Goal: Information Seeking & Learning: Learn about a topic

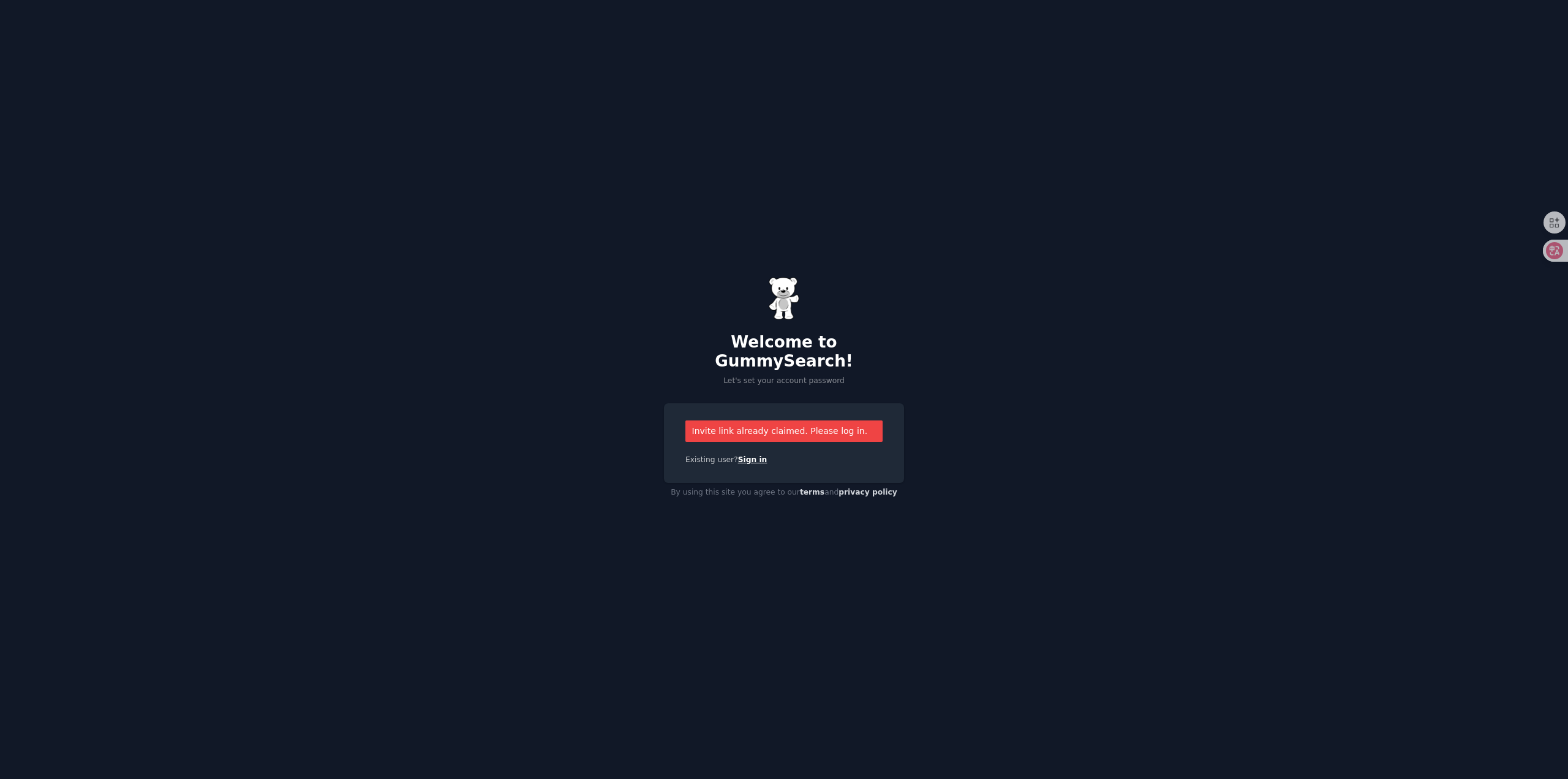
click at [749, 455] on link "Sign in" at bounding box center [752, 459] width 29 height 9
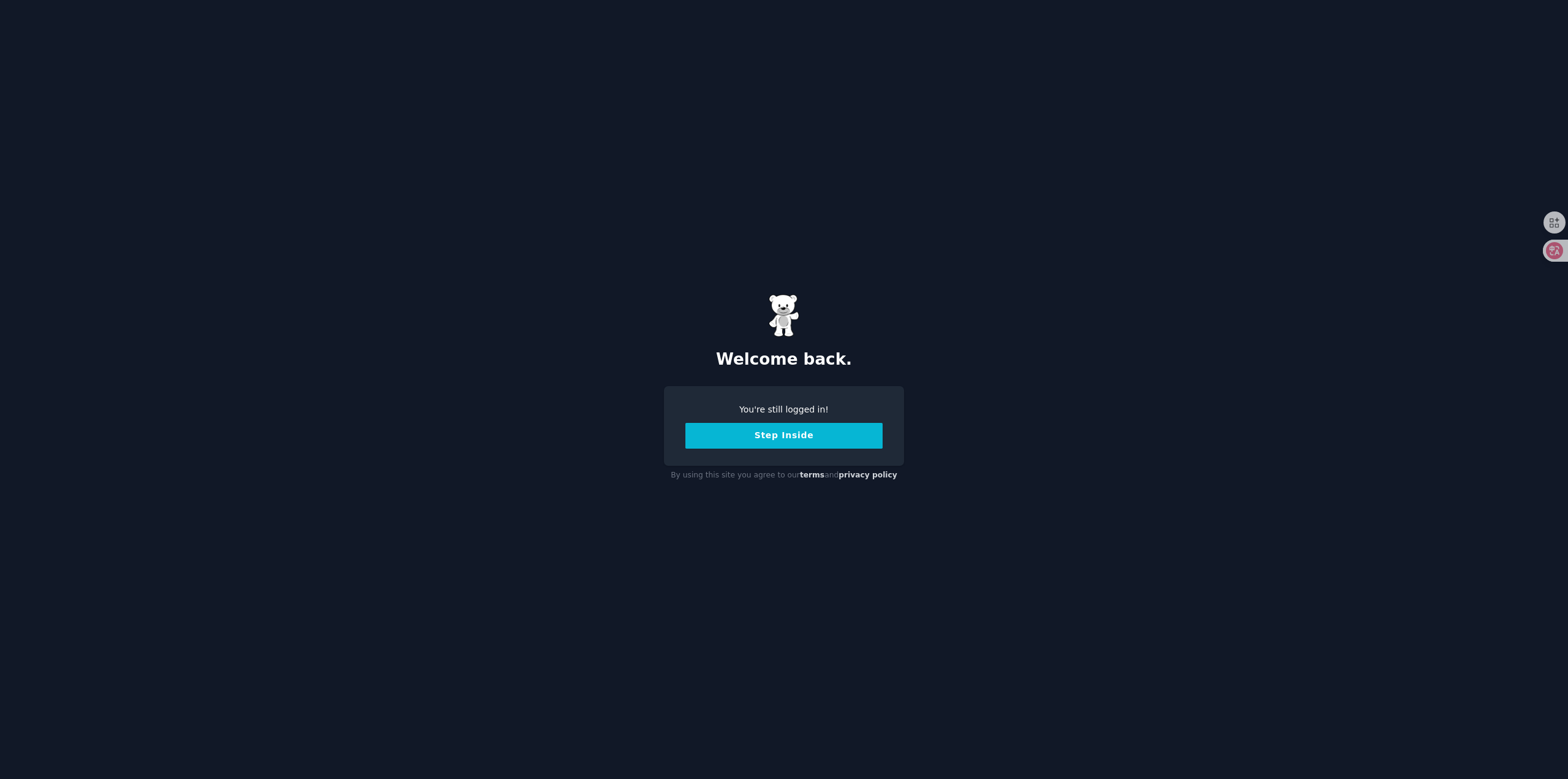
click at [731, 428] on button "Step Inside" at bounding box center [784, 436] width 197 height 26
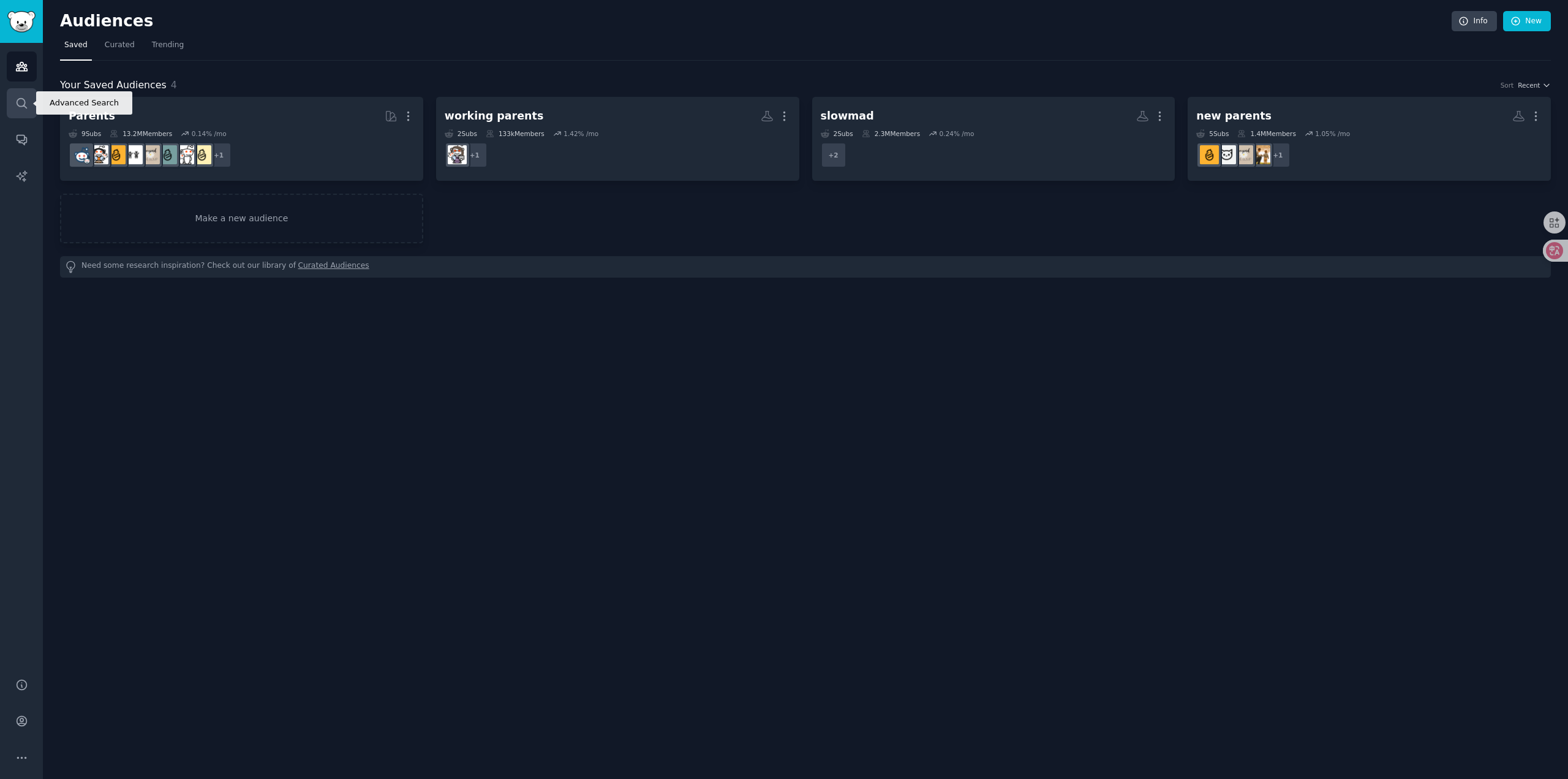
click at [14, 99] on link "Search" at bounding box center [22, 104] width 30 height 30
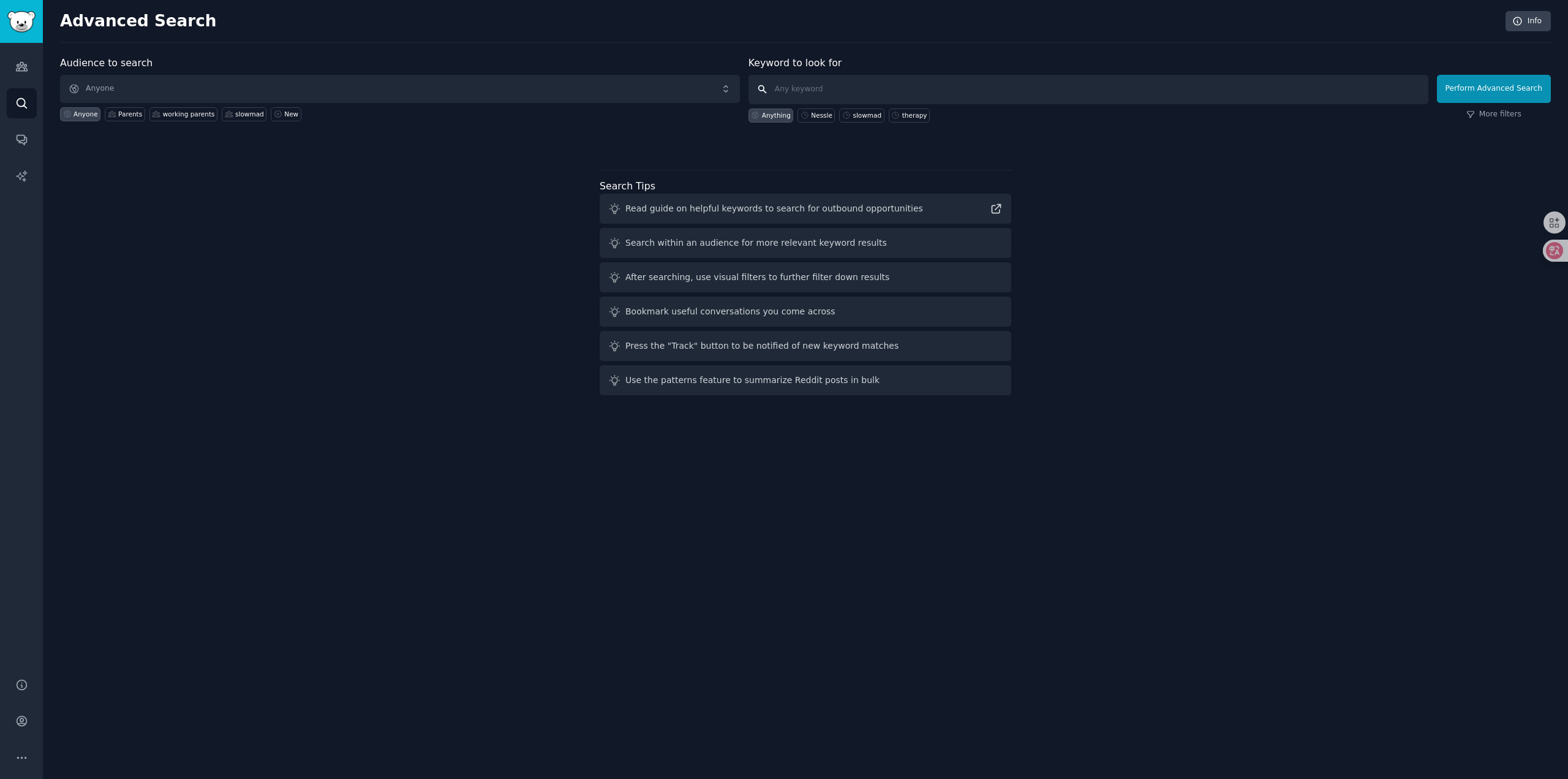
click at [941, 91] on input "text" at bounding box center [1088, 89] width 680 height 29
paste input "DadWise"
type input "DadWise"
click button "Perform Advanced Search" at bounding box center [1493, 88] width 114 height 28
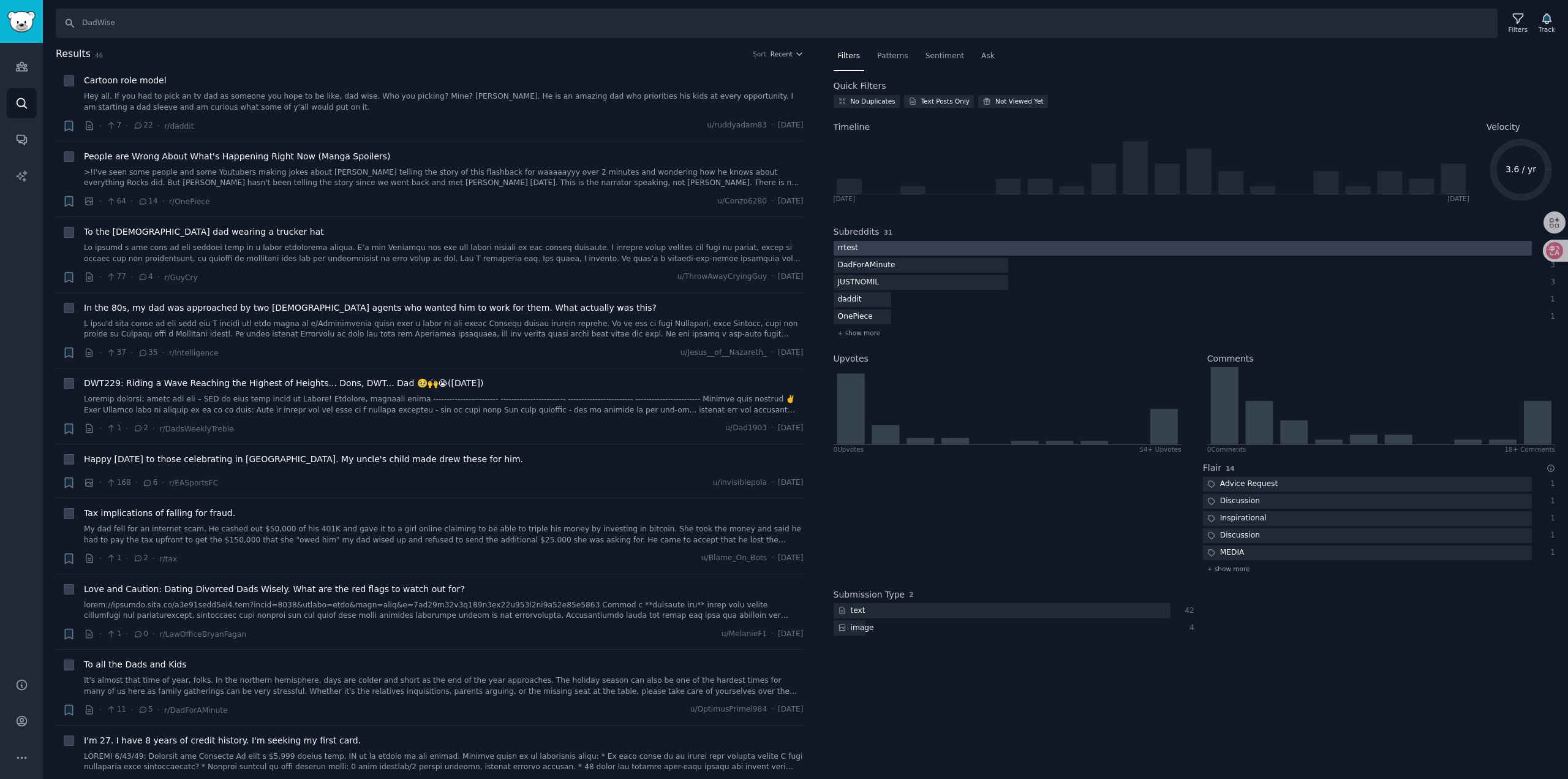
click at [918, 251] on div at bounding box center [1182, 248] width 698 height 15
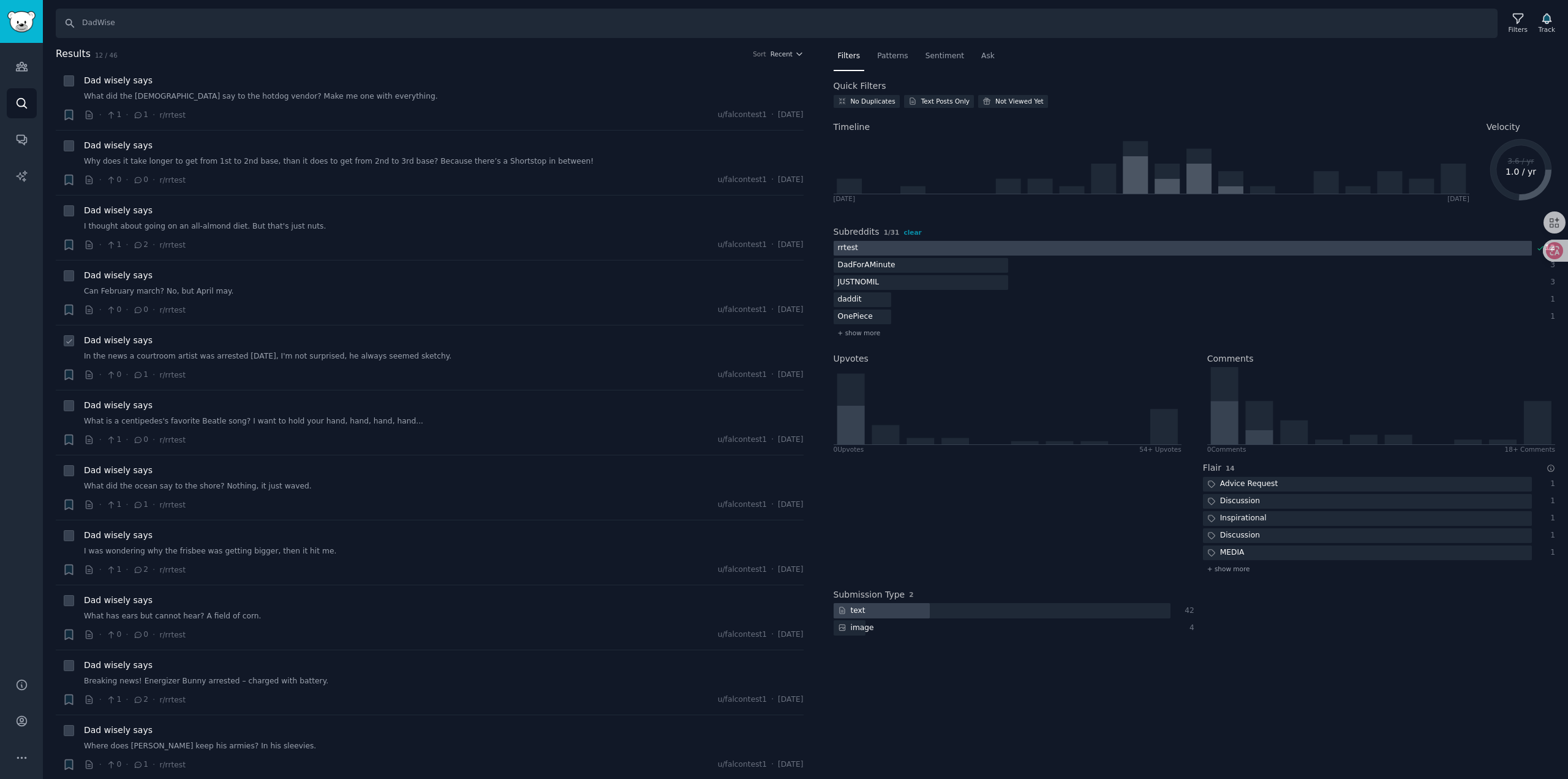
click at [429, 360] on link "In the news a courtroom artist was arrested [DATE], I'm not surprised, he alway…" at bounding box center [443, 357] width 720 height 11
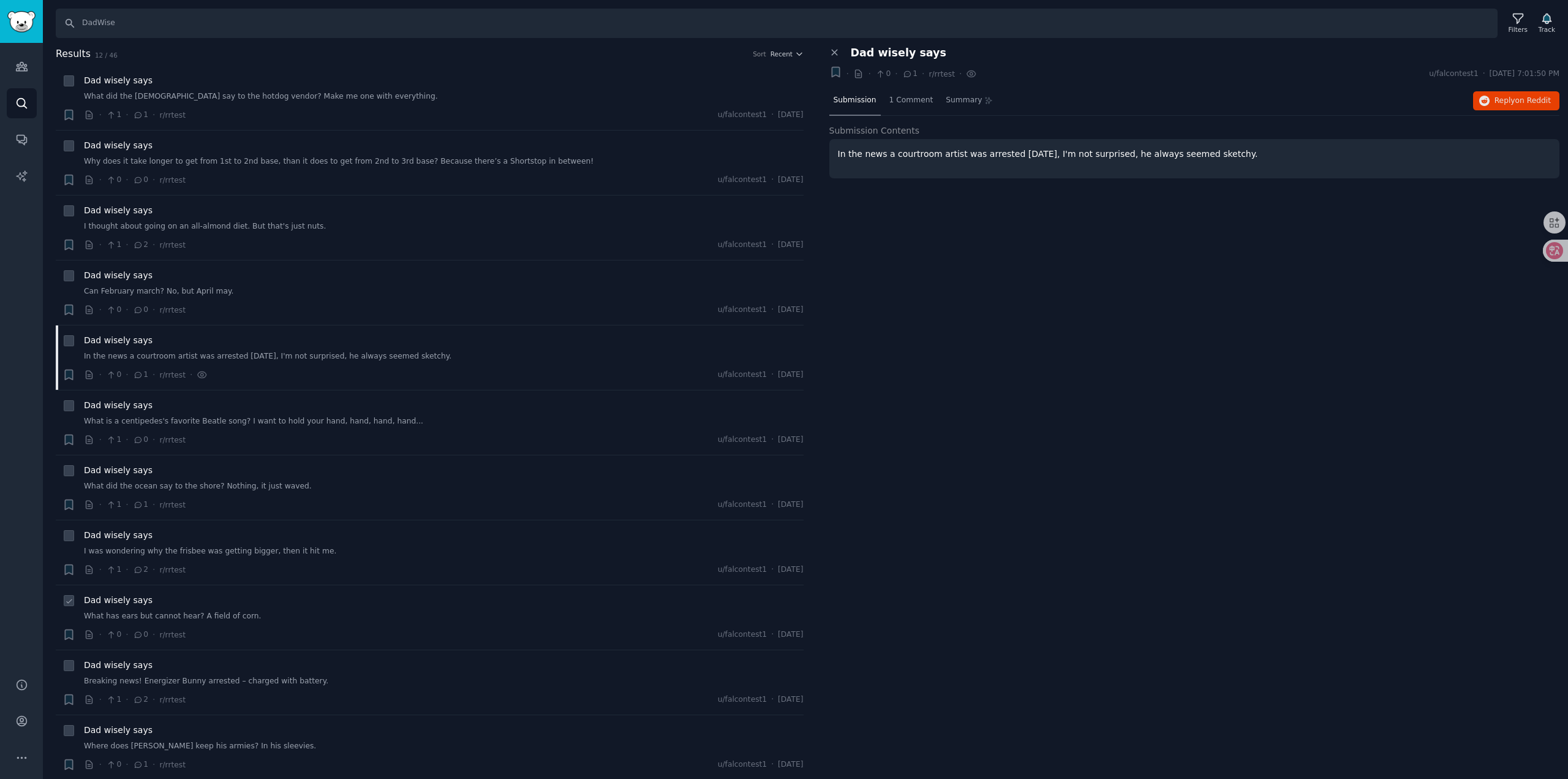
click at [385, 611] on link "What has ears but cannot hear? A field of corn." at bounding box center [443, 616] width 720 height 11
click at [832, 47] on icon at bounding box center [835, 53] width 11 height 11
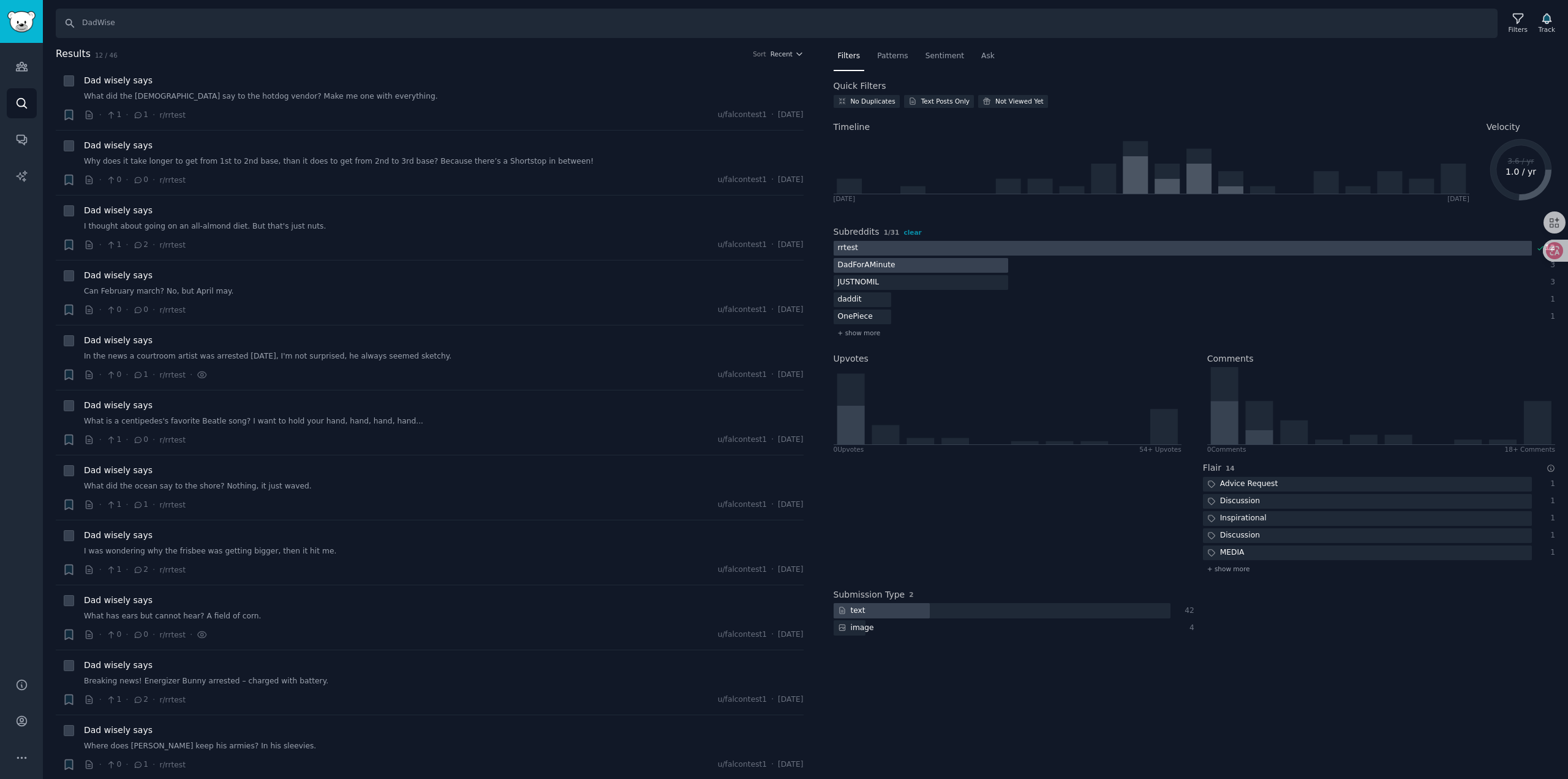
click at [904, 265] on div at bounding box center [920, 265] width 175 height 15
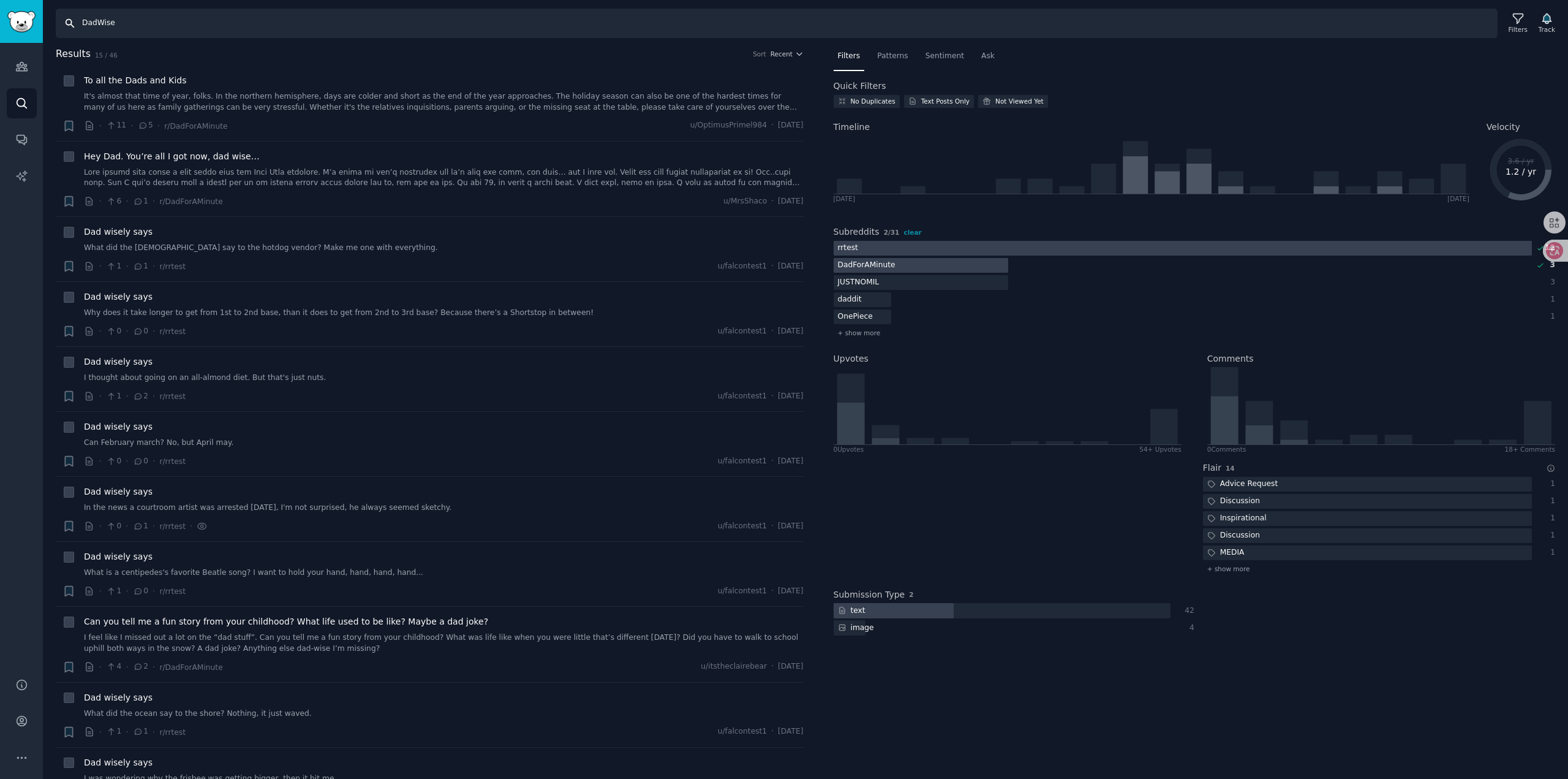
click at [132, 23] on input "DadWise" at bounding box center [776, 23] width 1441 height 29
click at [79, 23] on input "DadWise"" at bounding box center [776, 23] width 1441 height 29
type input ""DadWise""
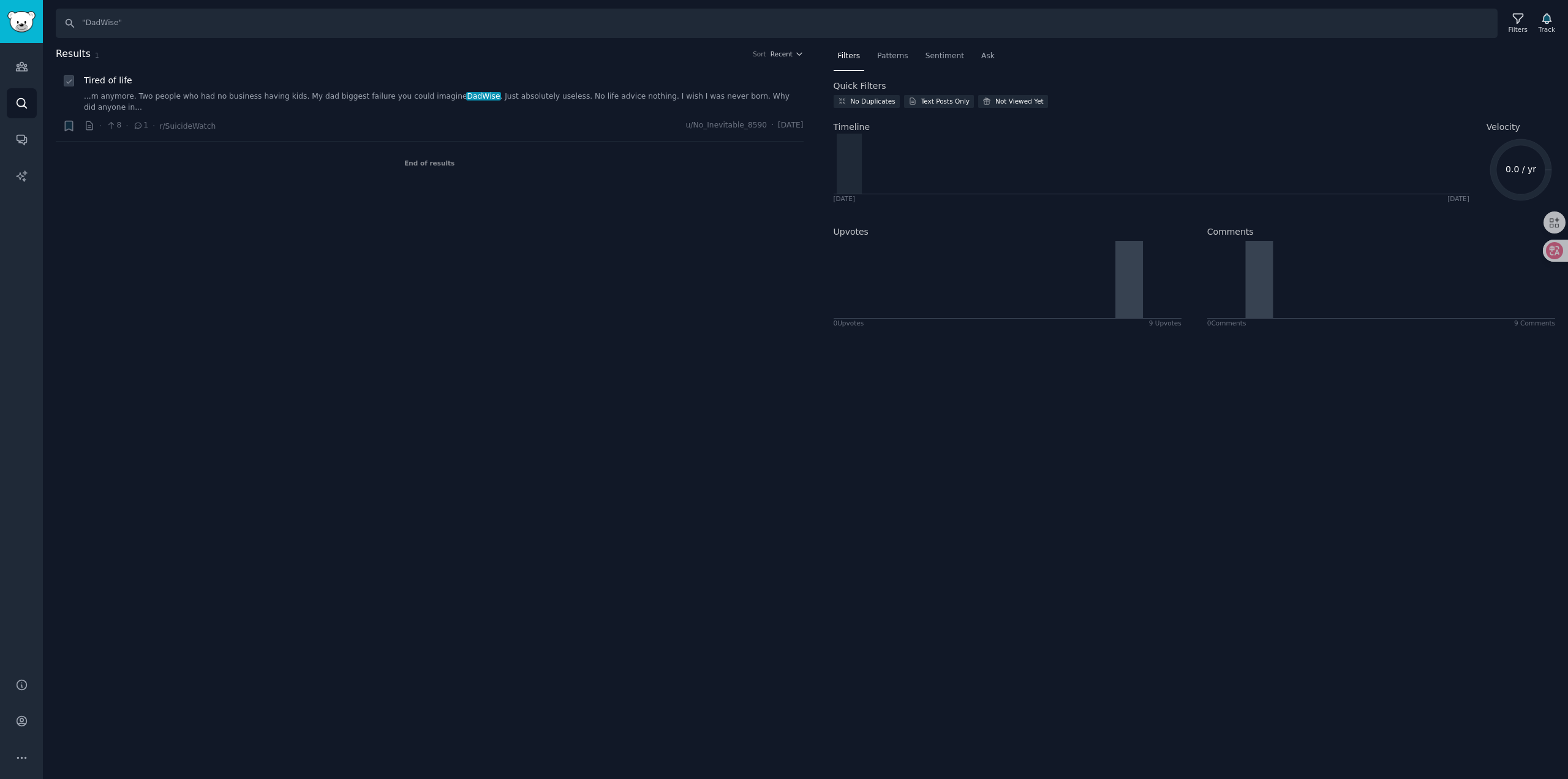
click at [372, 96] on link "...m anymore. Two people who had no business having kids. My dad biggest failur…" at bounding box center [443, 101] width 720 height 21
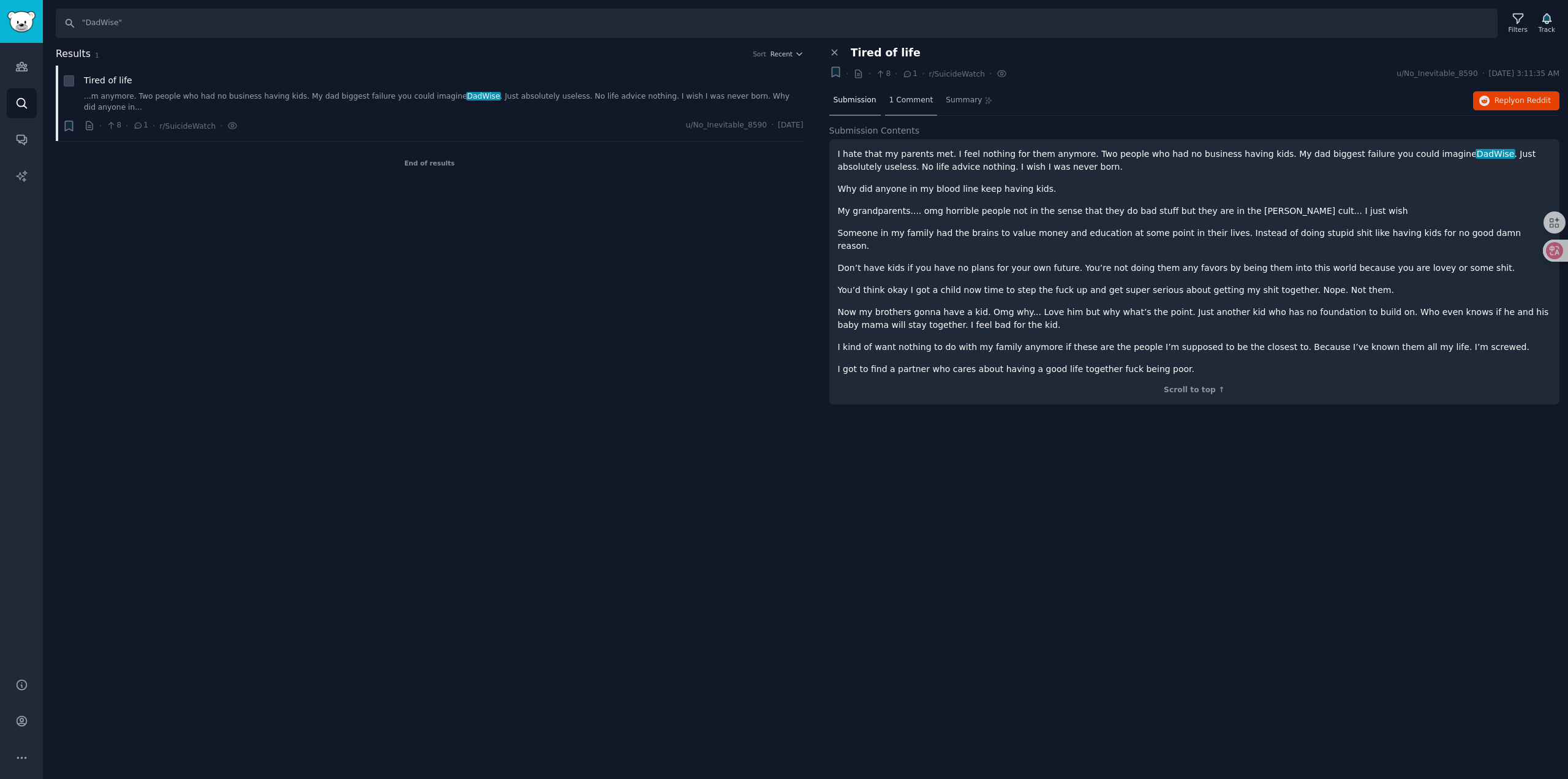
click at [914, 102] on span "1 Comment" at bounding box center [911, 101] width 44 height 11
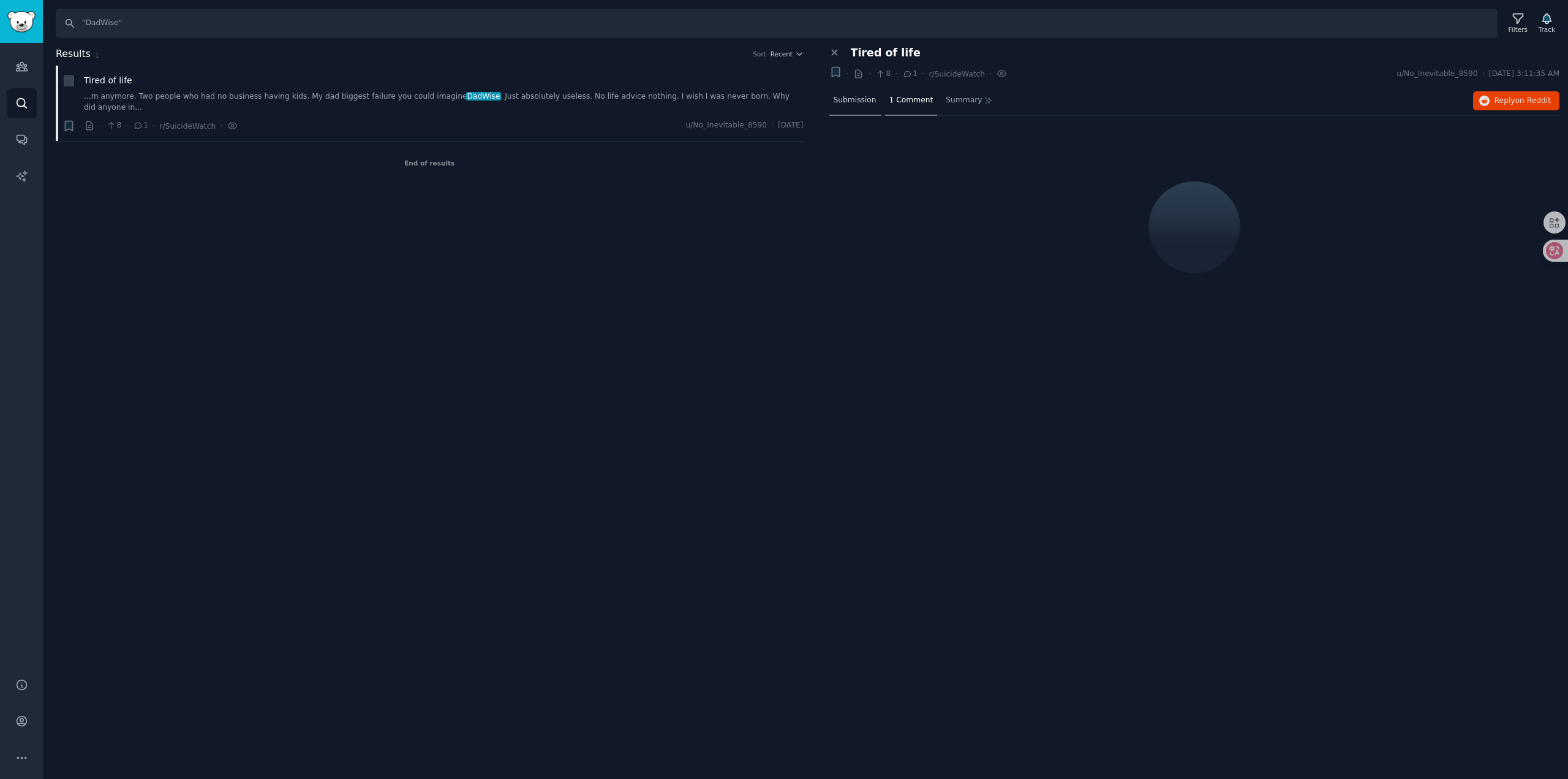
click at [858, 96] on span "Submission" at bounding box center [855, 101] width 43 height 11
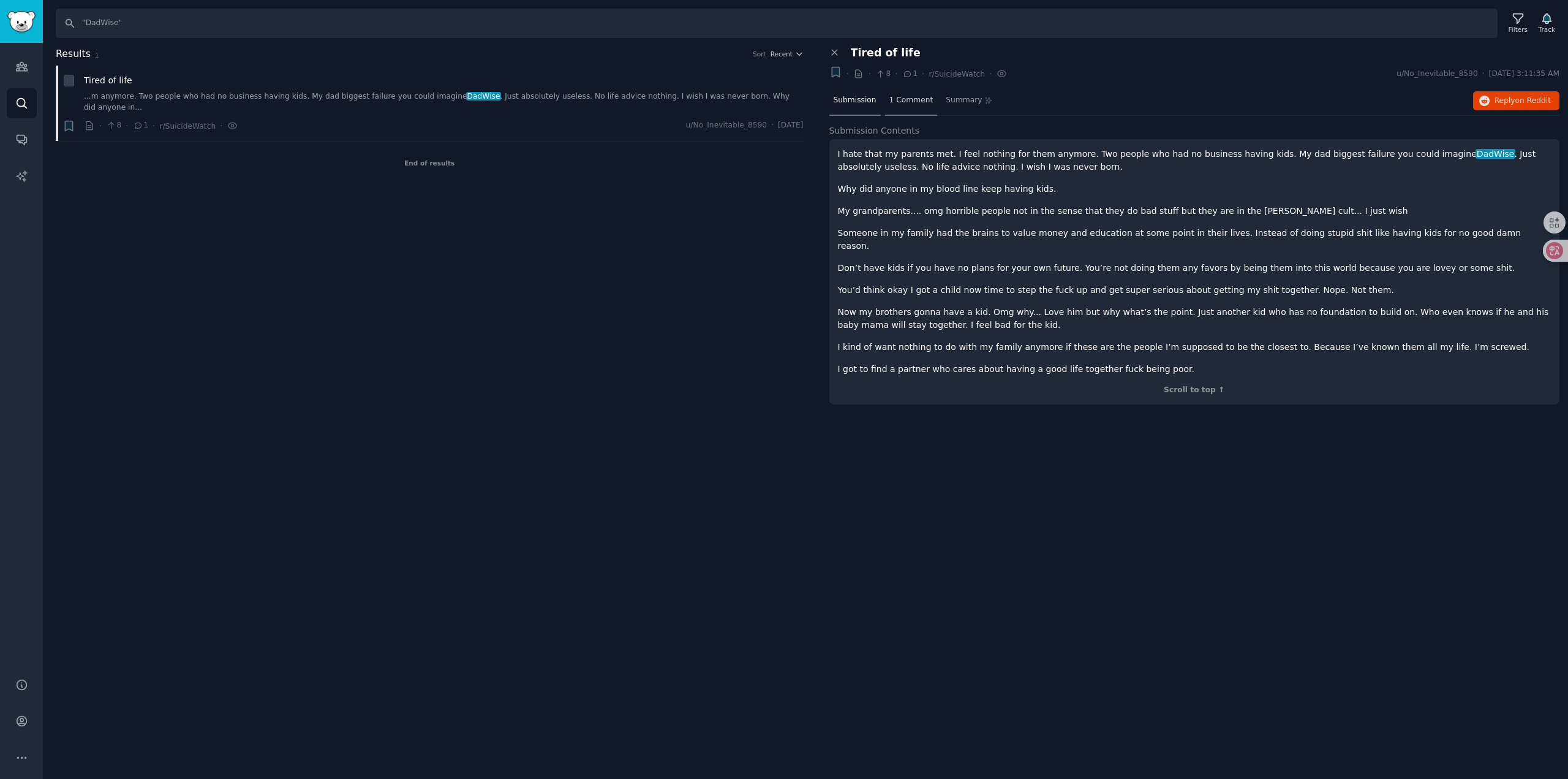
click at [904, 96] on span "1 Comment" at bounding box center [911, 101] width 44 height 11
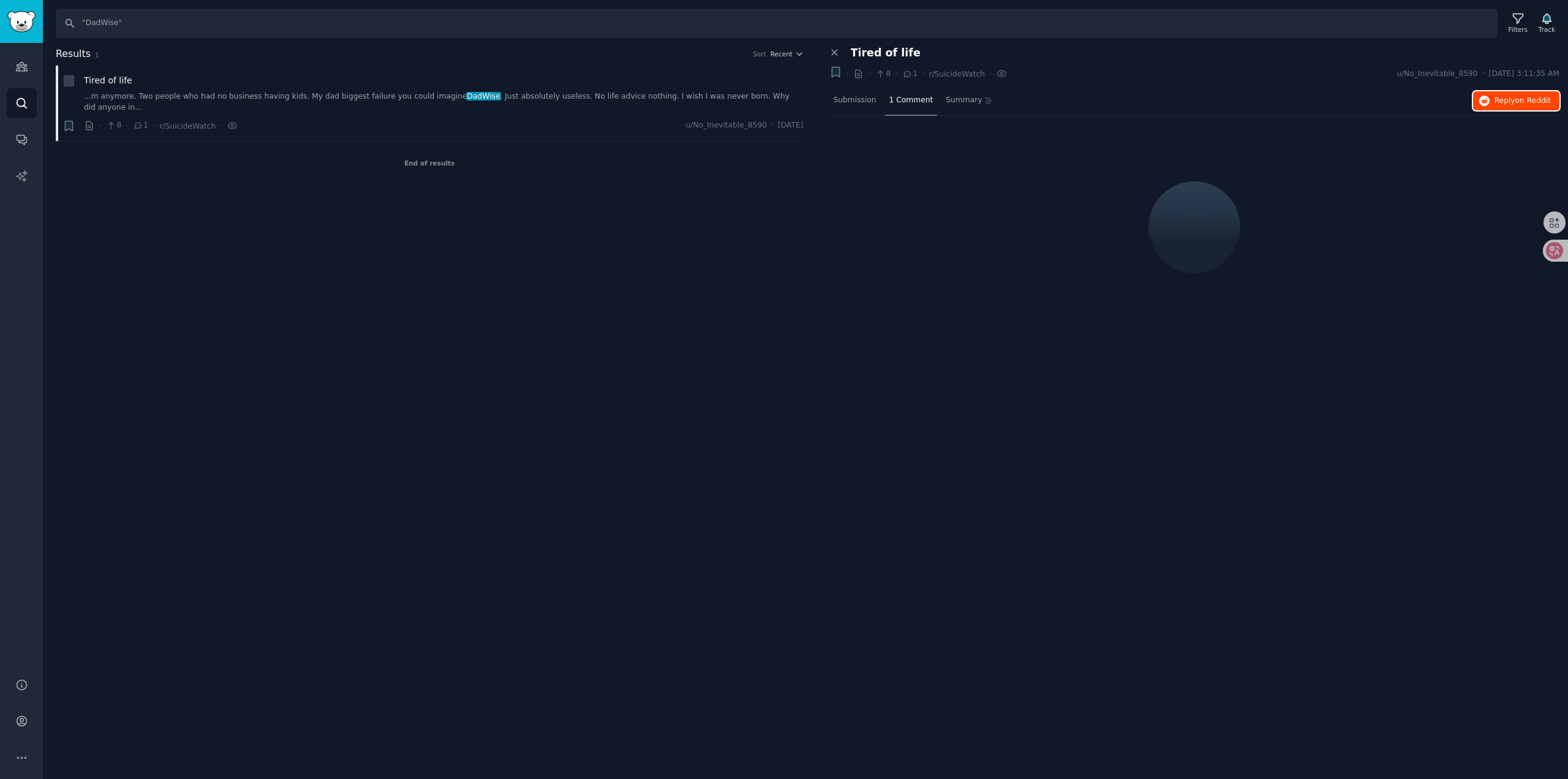
click at [1497, 103] on span "Reply on Reddit" at bounding box center [1522, 101] width 56 height 11
click at [827, 49] on div "Close panel Tired of life + · · 8 · 1 · r/SuicideWatch You've viewed this submi…" at bounding box center [1194, 195] width 748 height 296
click at [831, 52] on icon at bounding box center [835, 53] width 11 height 11
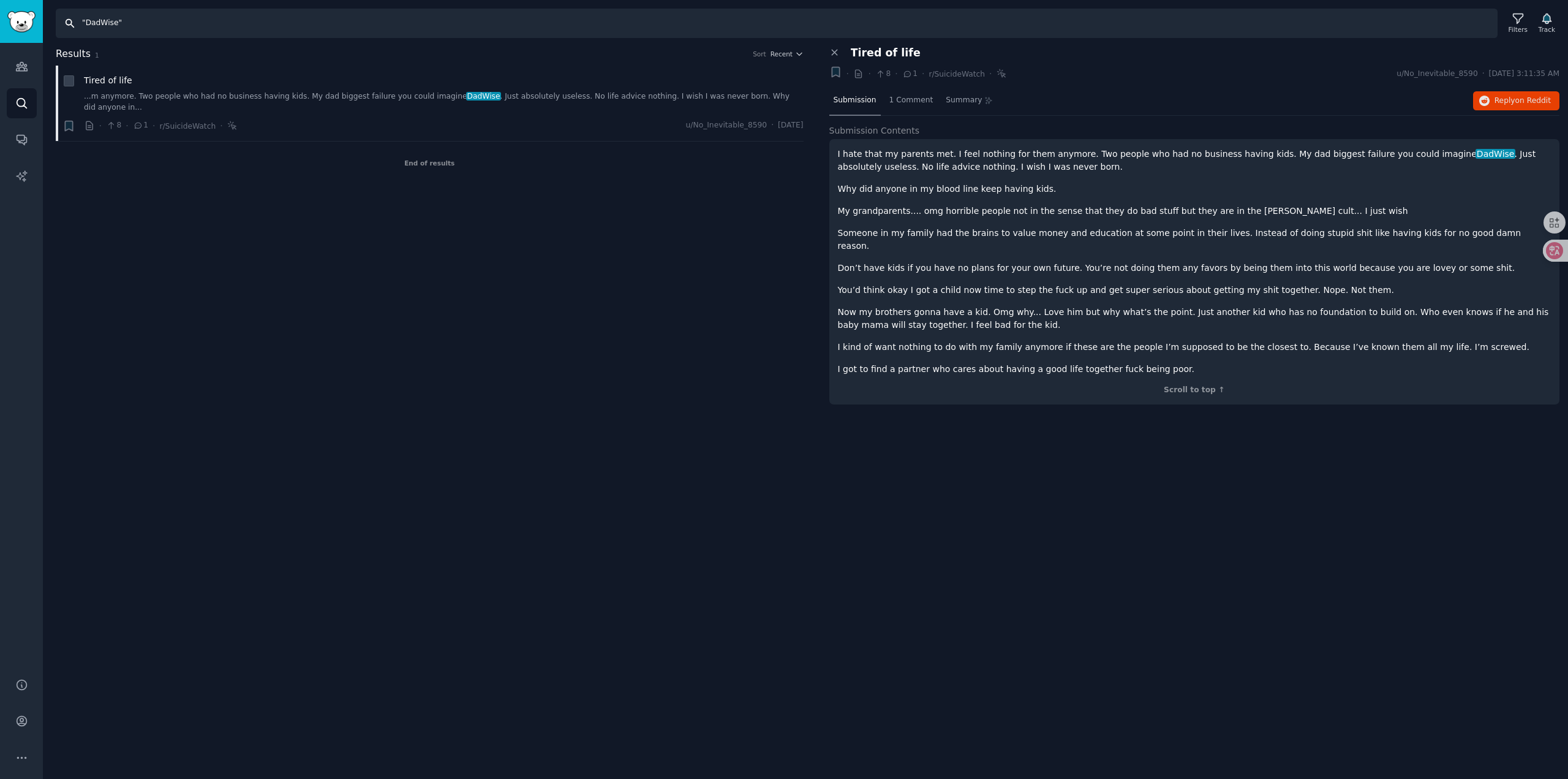
drag, startPoint x: 124, startPoint y: 21, endPoint x: 11, endPoint y: 15, distance: 113.2
click at [11, 15] on div "Audiences Audiences Search Conversations AI Reports Help Account More Search "D…" at bounding box center [784, 389] width 1568 height 779
type input ""better inside""
